Goal: Task Accomplishment & Management: Use online tool/utility

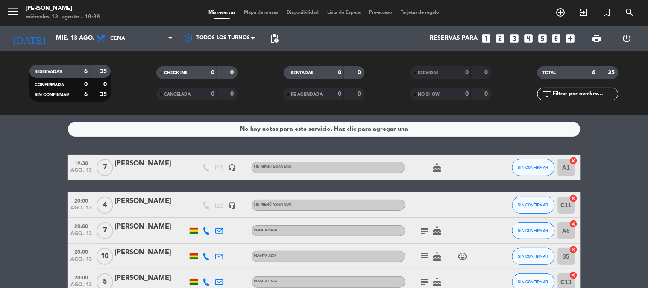
click at [0, 249] on bookings-row "19:30 [DATE] 7 [PERSON_NAME] headset_mic Sin menú asignado cake SIN CONFIRMAR A…" at bounding box center [324, 244] width 648 height 178
click at [152, 198] on div "[PERSON_NAME]" at bounding box center [151, 201] width 73 height 11
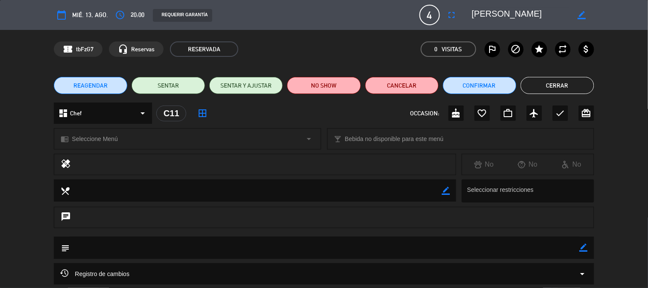
click at [549, 82] on button "Cerrar" at bounding box center [556, 85] width 73 height 17
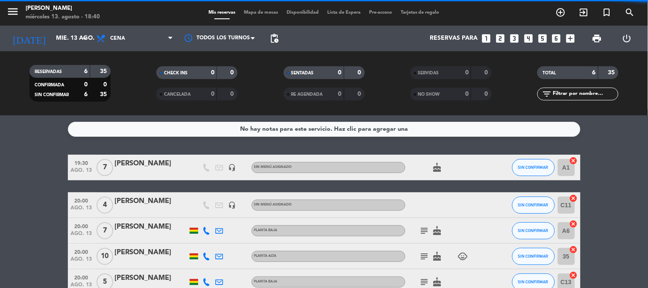
click at [0, 203] on bookings-row "19:30 [DATE] 7 [PERSON_NAME] headset_mic Sin menú asignado cake SIN CONFIRMAR A…" at bounding box center [324, 244] width 648 height 178
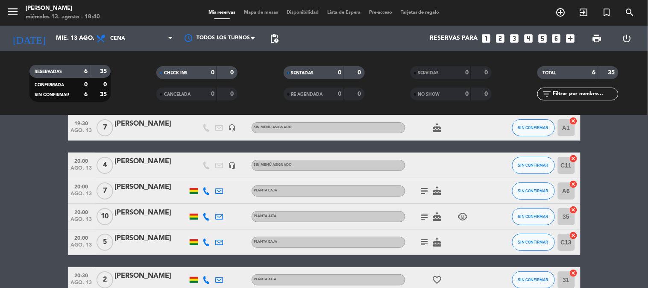
scroll to position [32, 0]
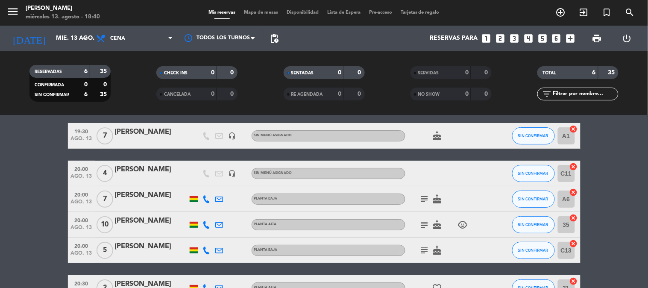
click at [428, 199] on icon "subject" at bounding box center [424, 199] width 10 height 10
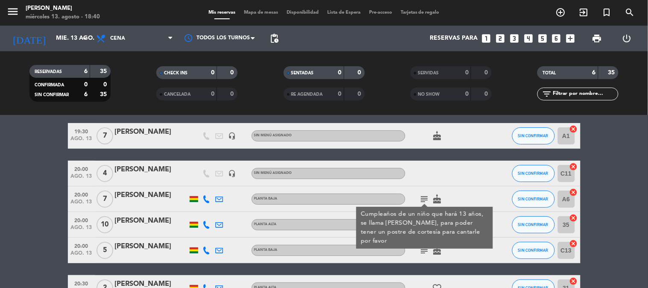
click at [428, 199] on icon "subject" at bounding box center [424, 199] width 10 height 10
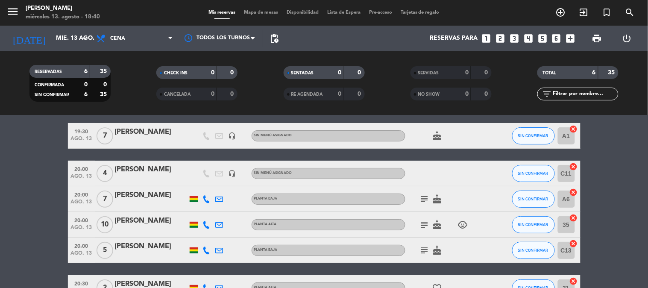
click at [423, 221] on icon "subject" at bounding box center [424, 224] width 10 height 10
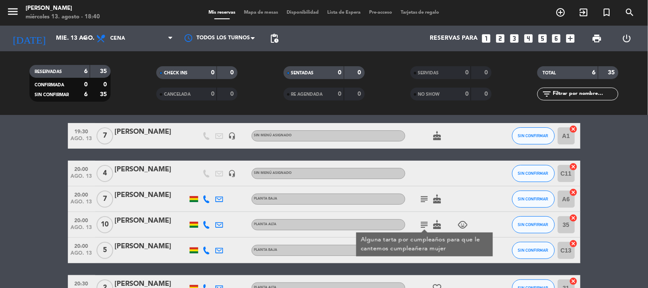
click at [423, 221] on icon "subject" at bounding box center [424, 224] width 10 height 10
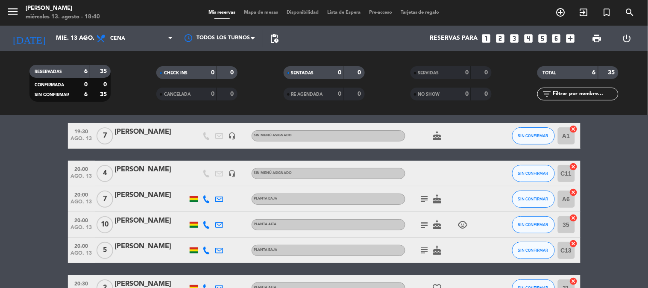
click at [572, 217] on icon "cancel" at bounding box center [573, 217] width 9 height 9
click at [567, 219] on icon "border_all" at bounding box center [567, 224] width 10 height 10
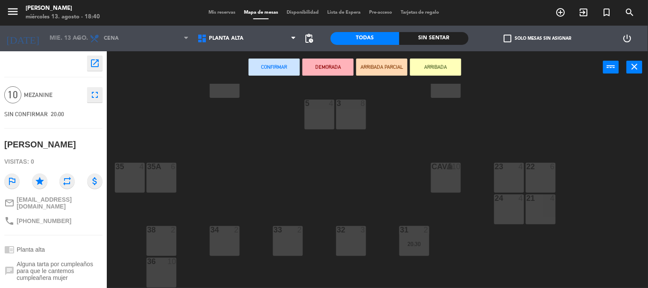
scroll to position [93, 0]
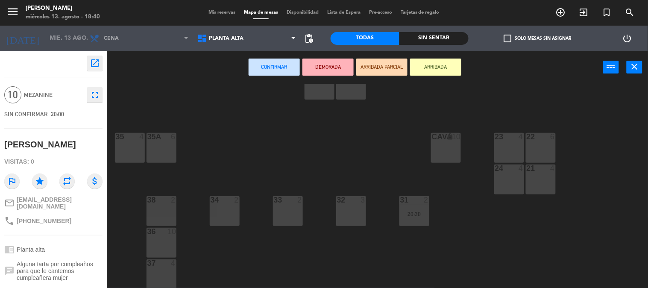
click at [162, 238] on div "36 10" at bounding box center [161, 243] width 30 height 30
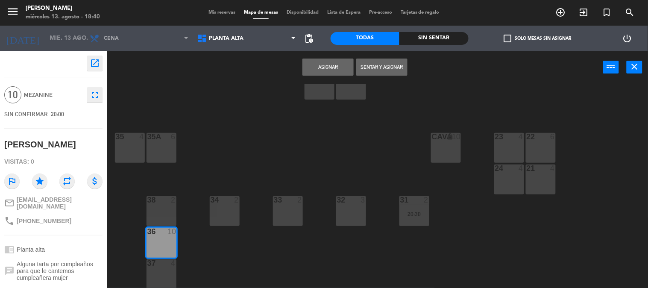
click at [327, 71] on button "Asignar" at bounding box center [327, 66] width 51 height 17
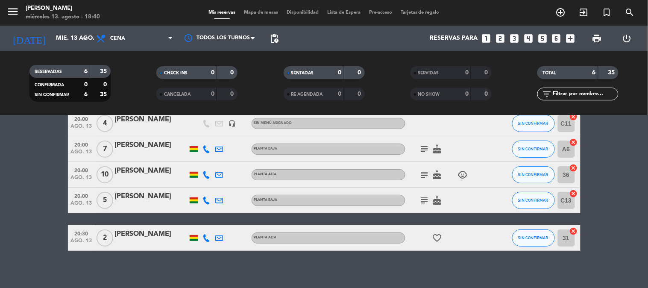
scroll to position [87, 0]
